Goal: Information Seeking & Learning: Find specific page/section

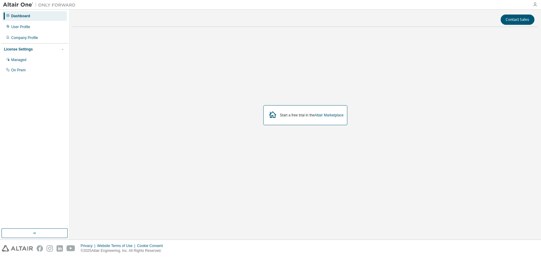
click at [536, 4] on icon "button" at bounding box center [534, 4] width 5 height 5
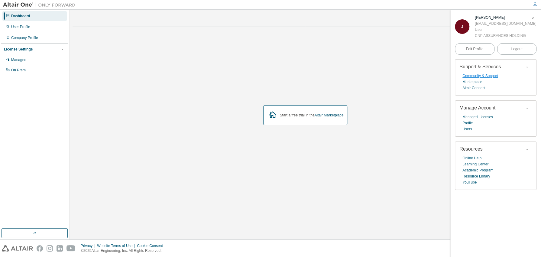
click at [479, 77] on link "Community & Support" at bounding box center [479, 76] width 35 height 6
